Goal: Information Seeking & Learning: Learn about a topic

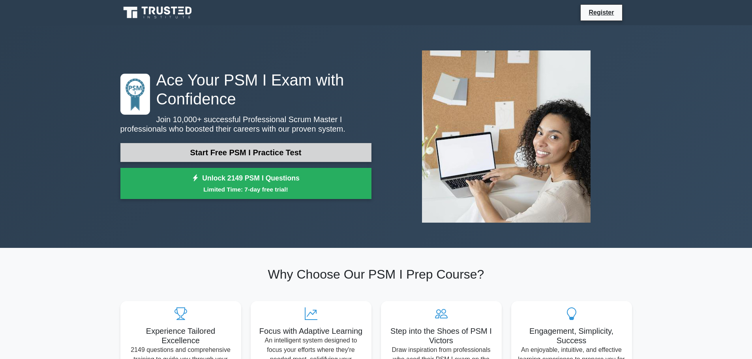
click at [300, 150] on link "Start Free PSM I Practice Test" at bounding box center [245, 152] width 251 height 19
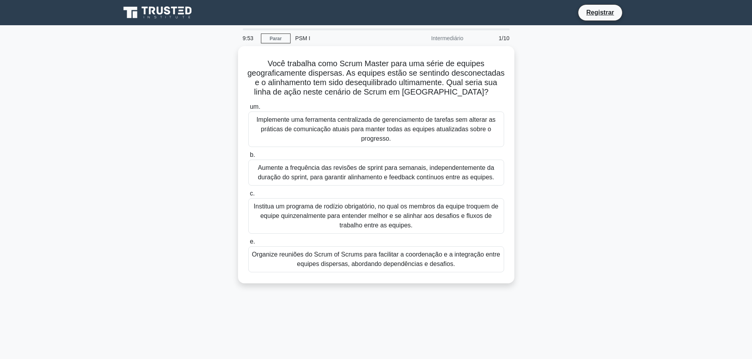
click at [558, 62] on div "Você trabalha como Scrum Master para uma série de equipes geograficamente dispe…" at bounding box center [376, 169] width 521 height 247
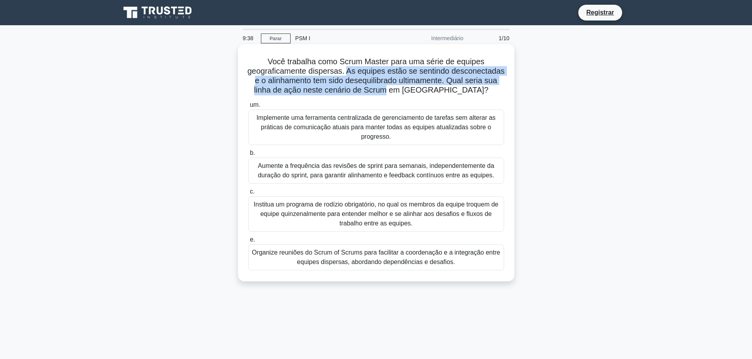
drag, startPoint x: 376, startPoint y: 71, endPoint x: 440, endPoint y: 88, distance: 66.1
click at [440, 88] on font "Você trabalha como Scrum Master para uma série de equipes geograficamente dispe…" at bounding box center [375, 75] width 257 height 37
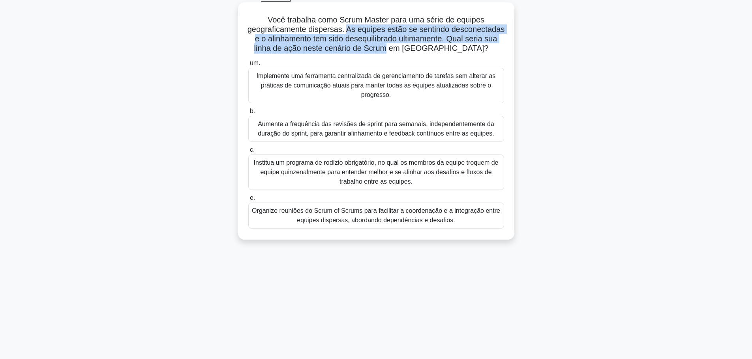
scroll to position [67, 0]
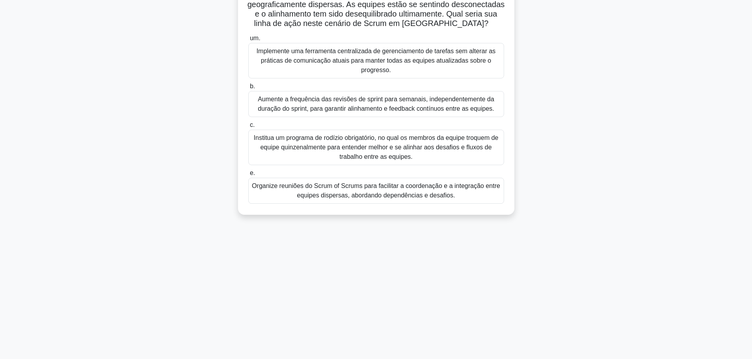
click at [379, 192] on font "Organize reuniões do Scrum of Scrums para facilitar a coordenação e a integraçã…" at bounding box center [376, 191] width 248 height 16
click at [248, 176] on input "e. Organize reuniões do Scrum of Scrums para facilitar a coordenação e a integr…" at bounding box center [248, 173] width 0 height 5
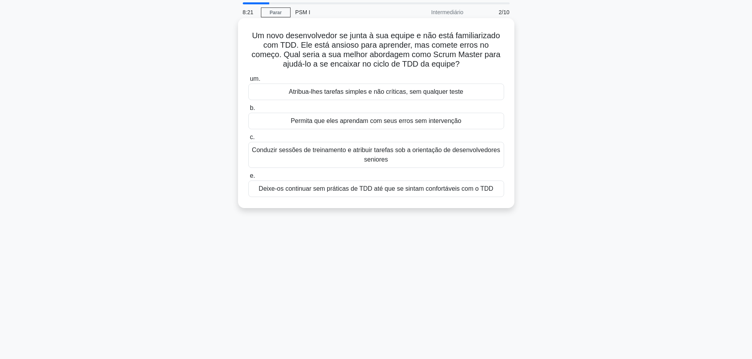
scroll to position [26, 0]
click at [344, 158] on font "Conduzir sessões de treinamento e atribuir tarefas sob a orientação de desenvol…" at bounding box center [376, 154] width 249 height 19
click at [248, 140] on input "c. Conduzir sessões de treinamento e atribuir tarefas sob a orientação de desen…" at bounding box center [248, 137] width 0 height 5
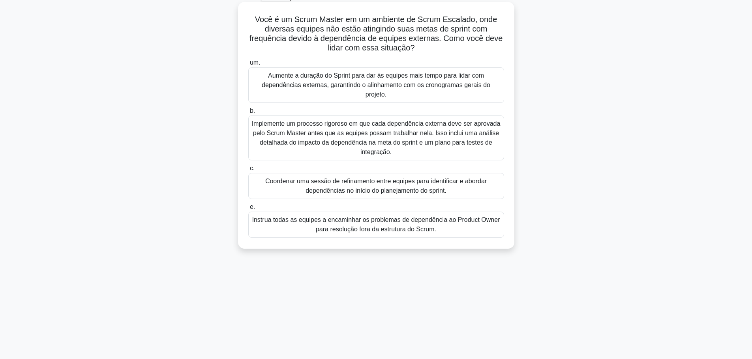
scroll to position [54, 0]
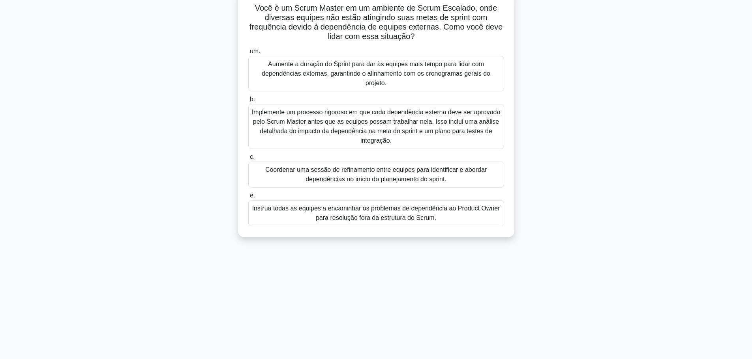
click at [371, 213] on font "Instrua todas as equipes a encaminhar os problemas de dependência ao Product Ow…" at bounding box center [376, 213] width 248 height 16
click at [248, 198] on input "e. Instrua todas as equipes a encaminhar os problemas de dependência ao Product…" at bounding box center [248, 195] width 0 height 5
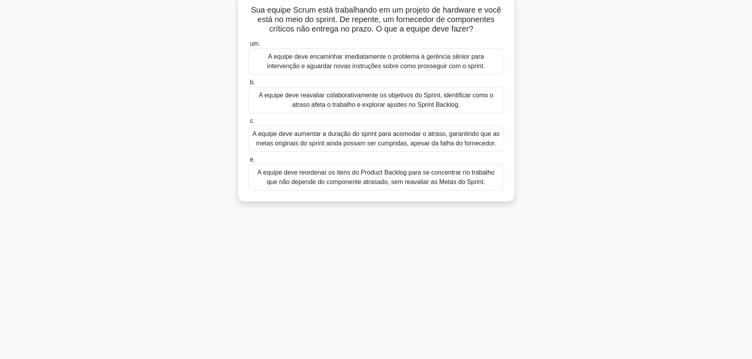
scroll to position [0, 0]
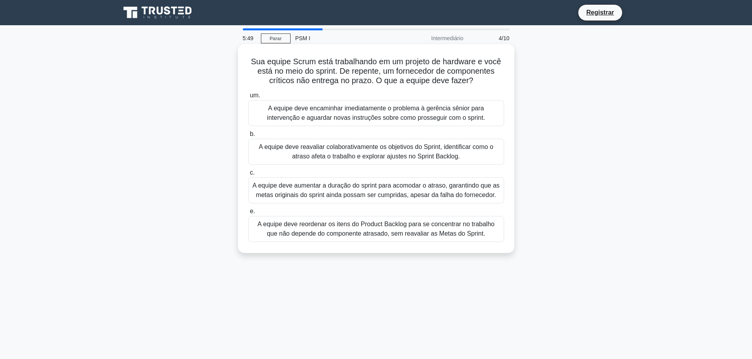
click at [372, 150] on font "A equipe deve reavaliar colaborativamente os objetivos do Sprint, identificar c…" at bounding box center [375, 152] width 234 height 16
click at [248, 137] on input "b. A equipe deve reavaliar colaborativamente os objetivos do Sprint, identifica…" at bounding box center [248, 134] width 0 height 5
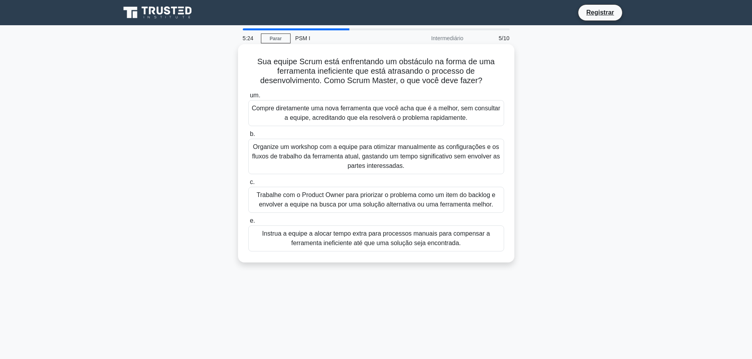
drag, startPoint x: 394, startPoint y: 63, endPoint x: 492, endPoint y: 86, distance: 100.4
click at [492, 86] on h5 "Sua equipe Scrum está enfrentando um obstáculo na forma de uma ferramenta inefi…" at bounding box center [375, 71] width 257 height 29
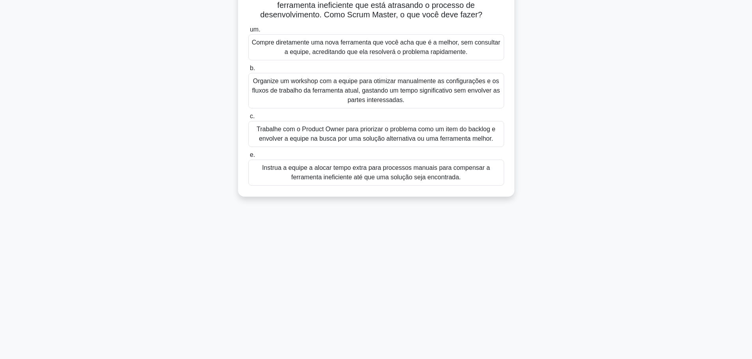
scroll to position [67, 0]
click at [395, 131] on font "Trabalhe com o Product Owner para priorizar o problema como um item do backlog …" at bounding box center [375, 133] width 239 height 16
click at [248, 118] on input "c. Trabalhe com o Product Owner para priorizar o problema como um item do backl…" at bounding box center [248, 115] width 0 height 5
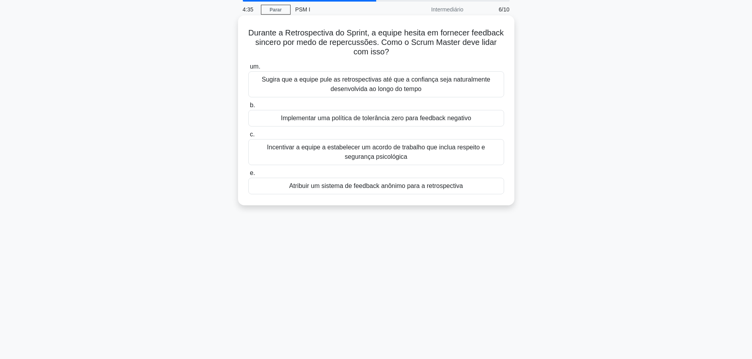
scroll to position [0, 0]
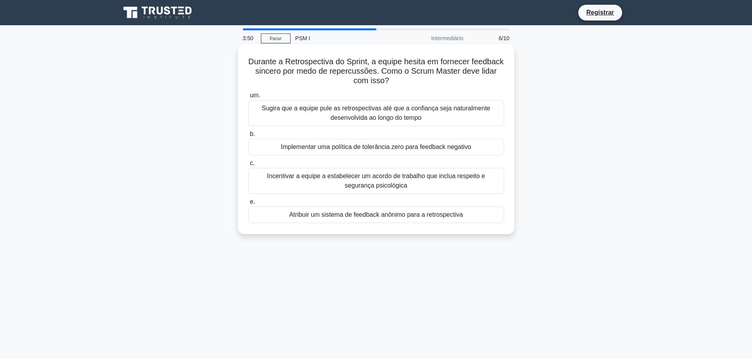
click at [400, 183] on font "Incentivar a equipe a estabelecer um acordo de trabalho que inclua respeito e s…" at bounding box center [376, 181] width 249 height 19
click at [248, 166] on input "c. Incentivar a equipe a estabelecer um acordo de trabalho que inclua respeito …" at bounding box center [248, 163] width 0 height 5
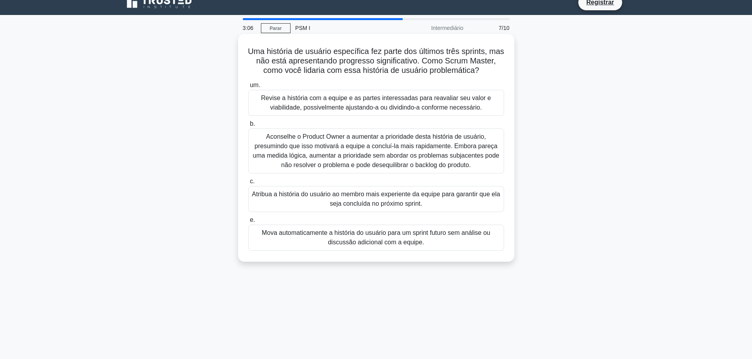
scroll to position [13, 0]
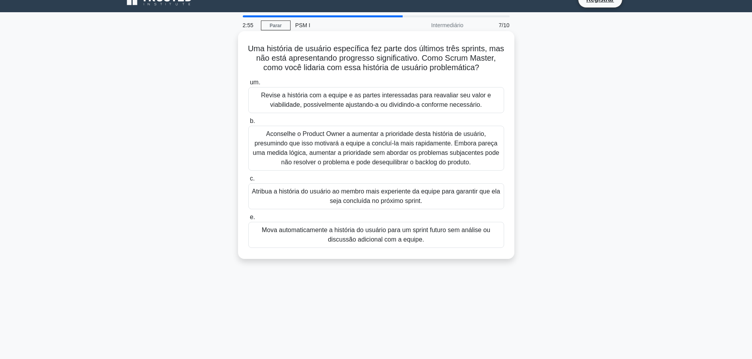
click at [398, 204] on font "Atribua a história do usuário ao membro mais experiente da equipe para garantir…" at bounding box center [376, 196] width 248 height 16
click at [248, 181] on input "c. Atribua a história do usuário ao membro mais experiente da equipe para garan…" at bounding box center [248, 178] width 0 height 5
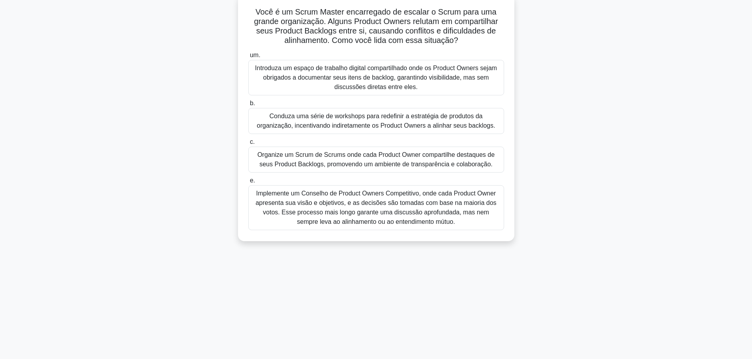
scroll to position [52, 0]
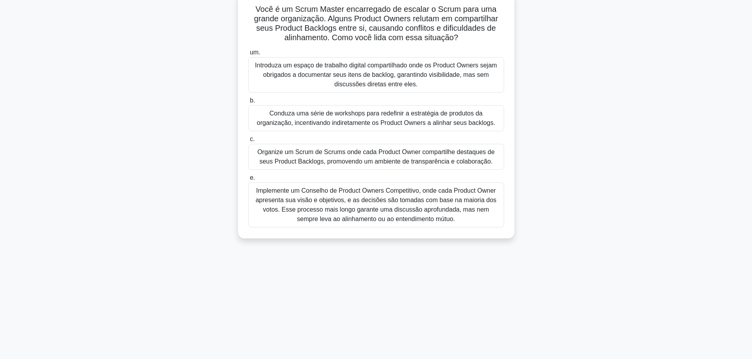
click at [309, 116] on font "Conduza uma série de workshops para redefinir a estratégia de produtos da organ…" at bounding box center [376, 118] width 238 height 16
click at [248, 103] on input "b. Conduza uma série de workshops para redefinir a estratégia de produtos da or…" at bounding box center [248, 100] width 0 height 5
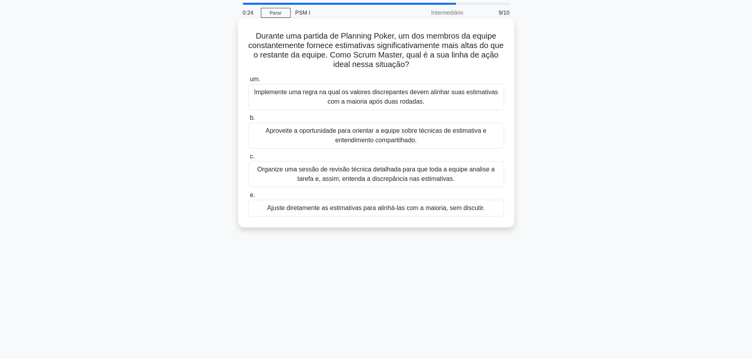
scroll to position [26, 0]
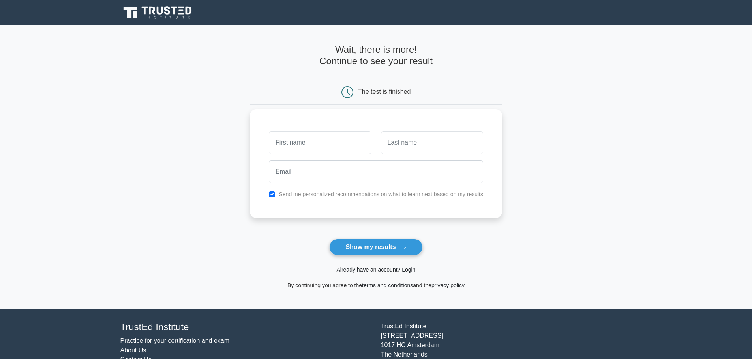
click at [350, 135] on input "text" at bounding box center [320, 142] width 102 height 23
type input "Marcos Vinicius"
click at [422, 141] on input "text" at bounding box center [432, 142] width 102 height 23
type input "Sousa Damasceno"
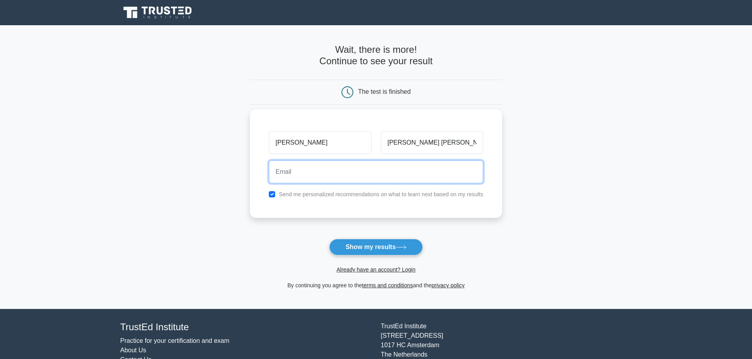
click at [357, 178] on input "email" at bounding box center [376, 172] width 214 height 23
type input "maggie.damasceno@hotmail.com"
click at [380, 169] on input "maggie.damasceno@hotmail.com" at bounding box center [376, 172] width 214 height 23
drag, startPoint x: 387, startPoint y: 171, endPoint x: 135, endPoint y: 149, distance: 252.2
click at [136, 149] on main "Wait, there is more! Continue to see your result The test is finished and the" at bounding box center [376, 167] width 752 height 284
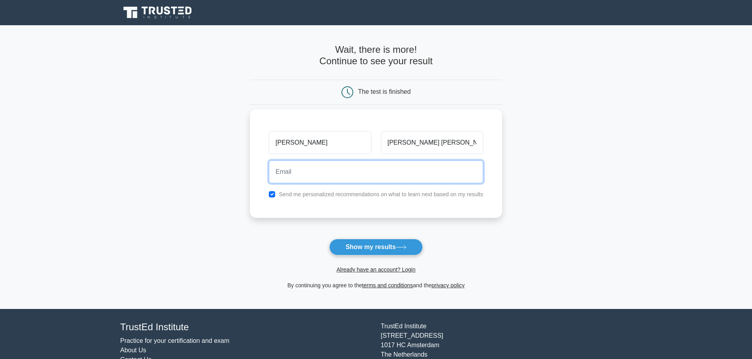
click at [305, 173] on input "email" at bounding box center [376, 172] width 214 height 23
type input "marcosviniciussd@hotmail.com"
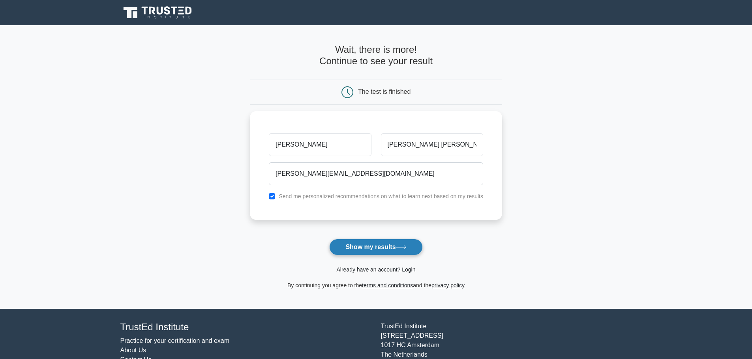
click at [363, 247] on button "Show my results" at bounding box center [375, 247] width 93 height 17
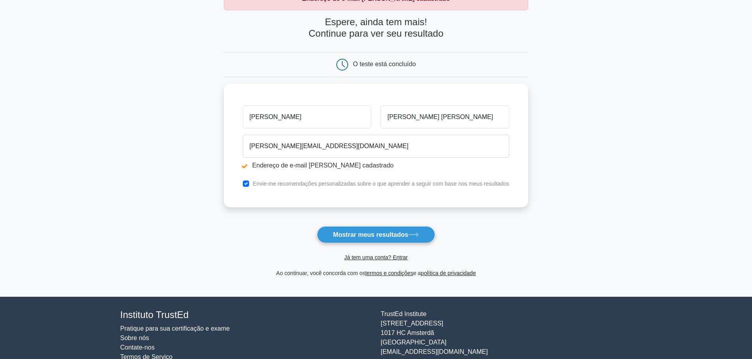
scroll to position [66, 0]
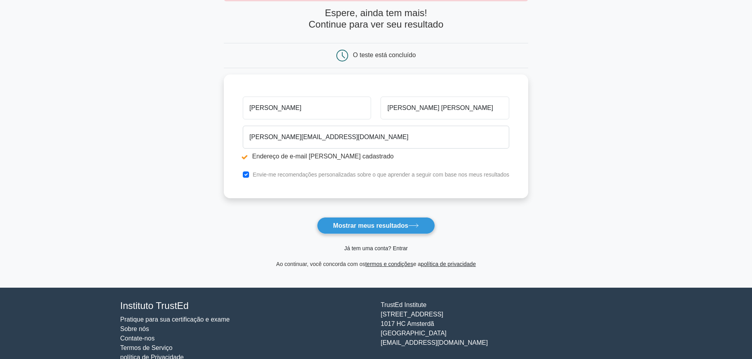
click at [391, 250] on font "Já tem uma conta? Entrar" at bounding box center [376, 248] width 64 height 6
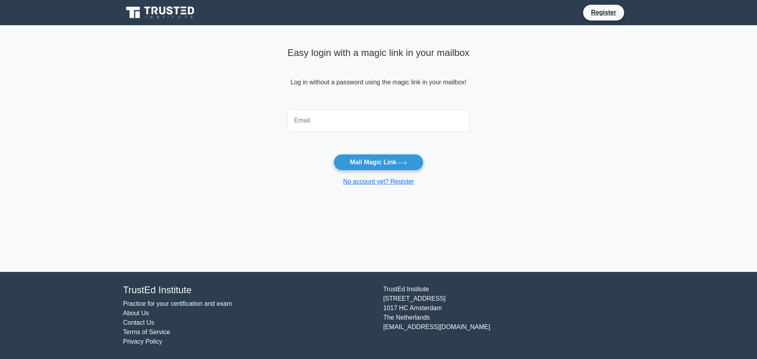
click at [377, 126] on input "email" at bounding box center [379, 120] width 182 height 23
type input "marcosviniciussd@hotmail.com"
click at [389, 165] on button "Mail Magic Link" at bounding box center [379, 162] width 90 height 17
